Goal: Information Seeking & Learning: Learn about a topic

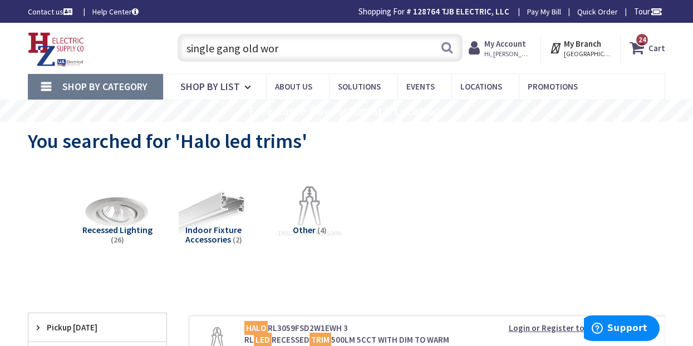
click at [138, 47] on div "Toggle Nav single gang old wor single gang old wor Search 24 24 24 items Cart M…" at bounding box center [346, 48] width 654 height 37
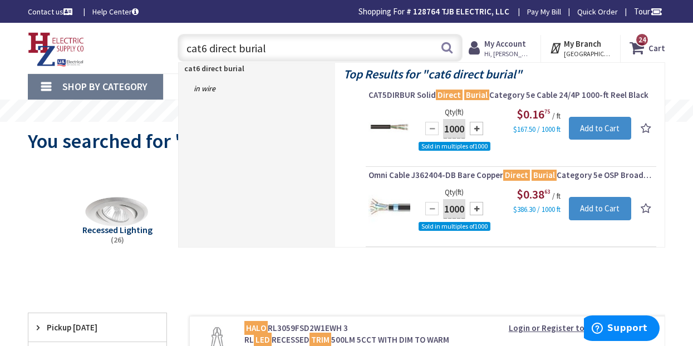
type input "cat6 direct burial"
